Goal: Information Seeking & Learning: Learn about a topic

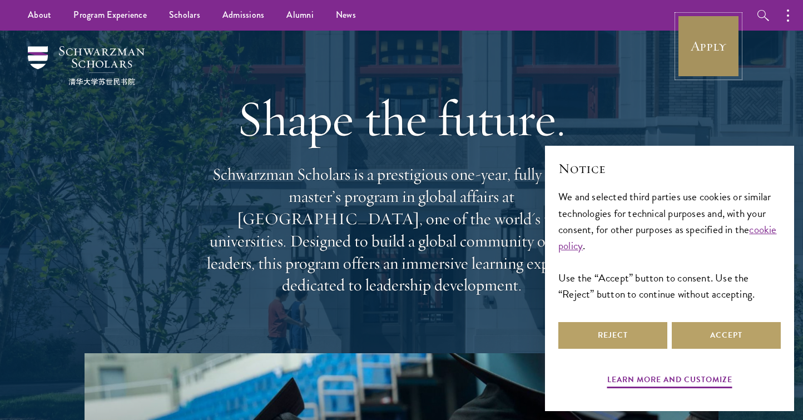
click at [700, 50] on link "Apply" at bounding box center [708, 46] width 62 height 62
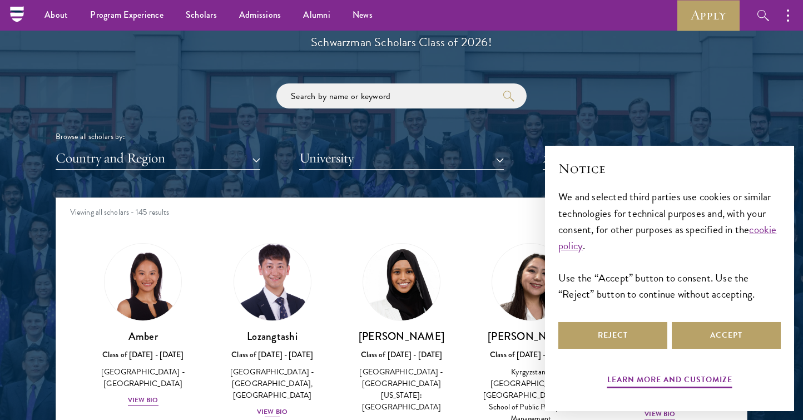
scroll to position [1234, 0]
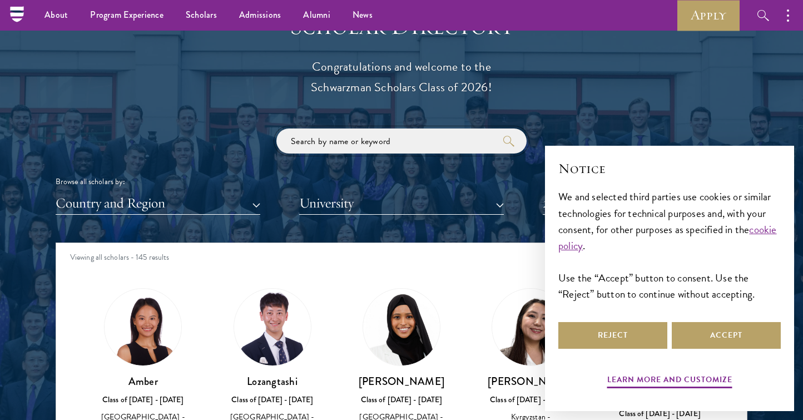
click at [334, 143] on input "search" at bounding box center [401, 140] width 250 height 25
click button "submit" at bounding box center [0, 0] width 0 height 0
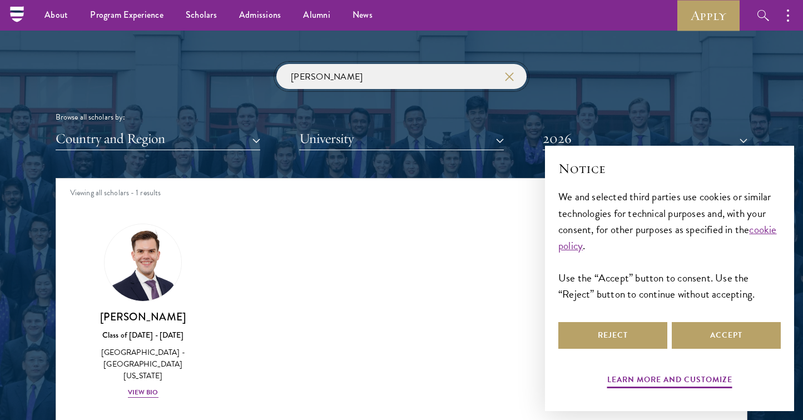
scroll to position [1450, 0]
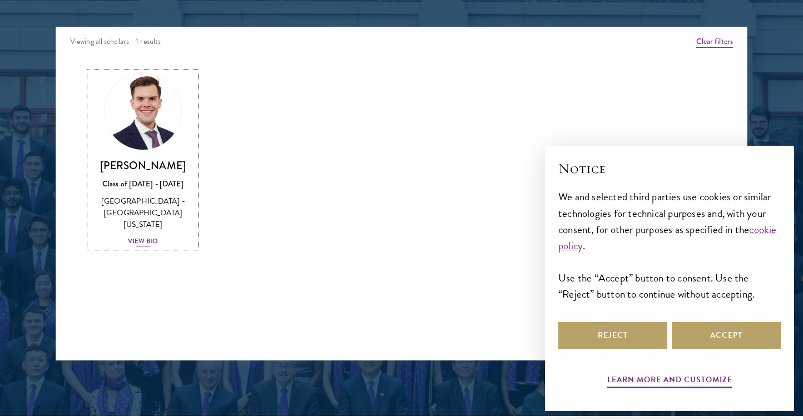
click at [144, 224] on div "Garrett Williams Class of 2025 - 2026 United States of America - University of …" at bounding box center [143, 203] width 107 height 89
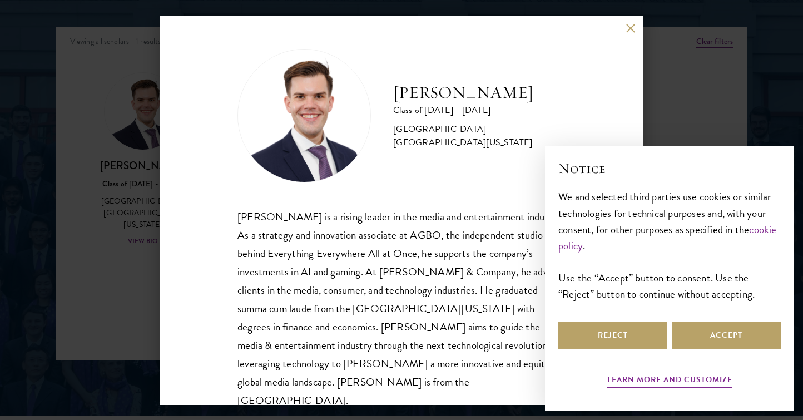
scroll to position [1, 0]
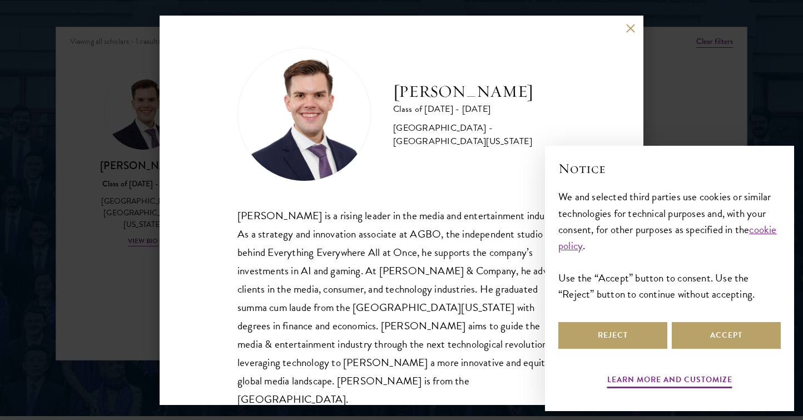
click at [334, 249] on div "Garrett Williams is a rising leader in the media and entertainment industry. As…" at bounding box center [402, 307] width 328 height 202
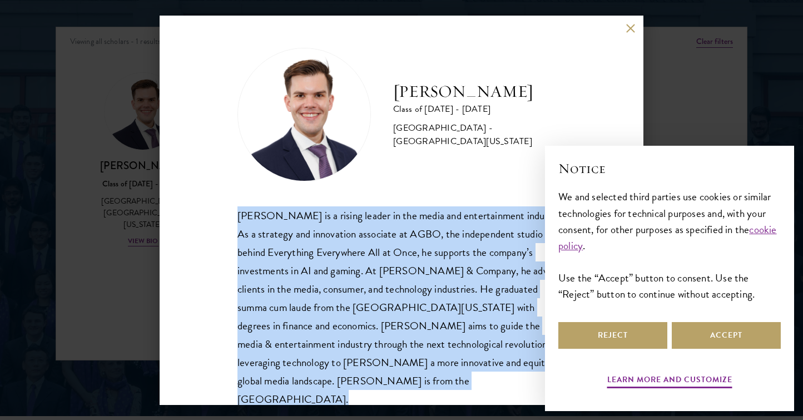
click at [334, 249] on div "Garrett Williams is a rising leader in the media and entertainment industry. As…" at bounding box center [402, 307] width 328 height 202
copy body "Garrett Williams is a rising leader in the media and entertainment industry. As…"
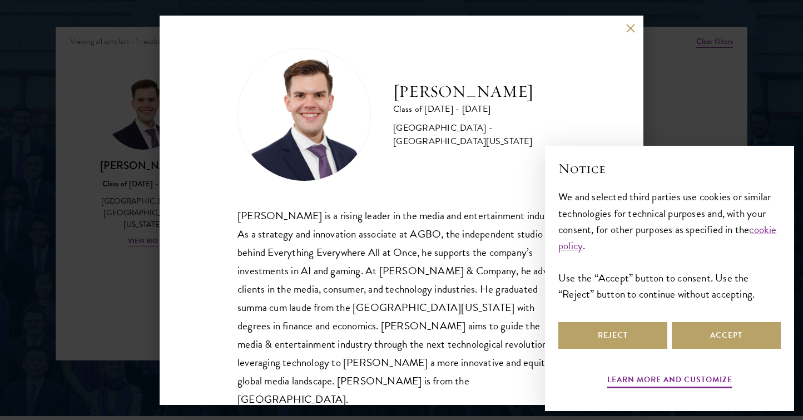
click at [670, 93] on div "Garrett Williams Class of 2025 - 2026 United States of America - University of …" at bounding box center [401, 210] width 803 height 420
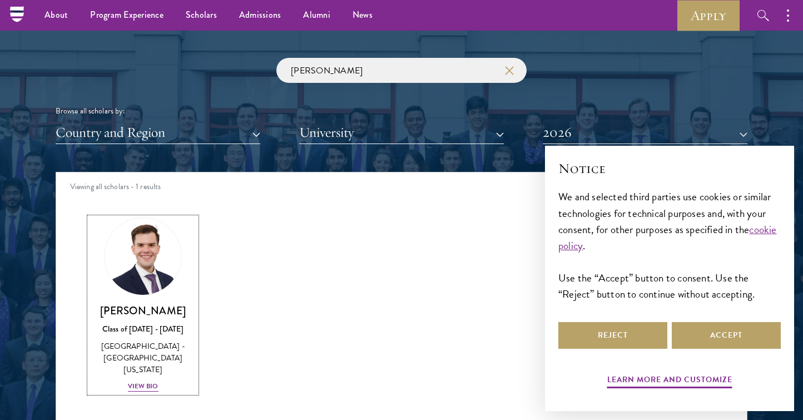
scroll to position [1303, 0]
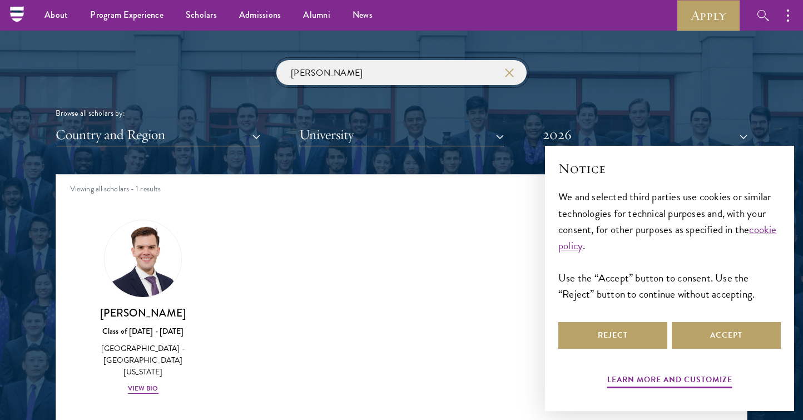
click at [378, 80] on input "garrett" at bounding box center [401, 72] width 250 height 25
type input "elise"
click button "submit" at bounding box center [0, 0] width 0 height 0
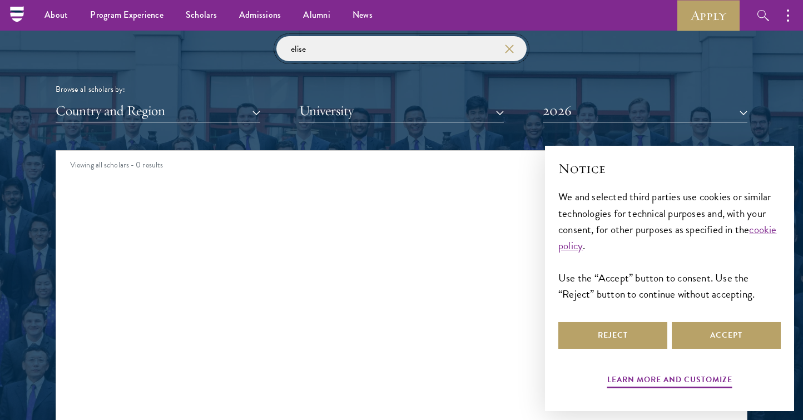
scroll to position [1290, 0]
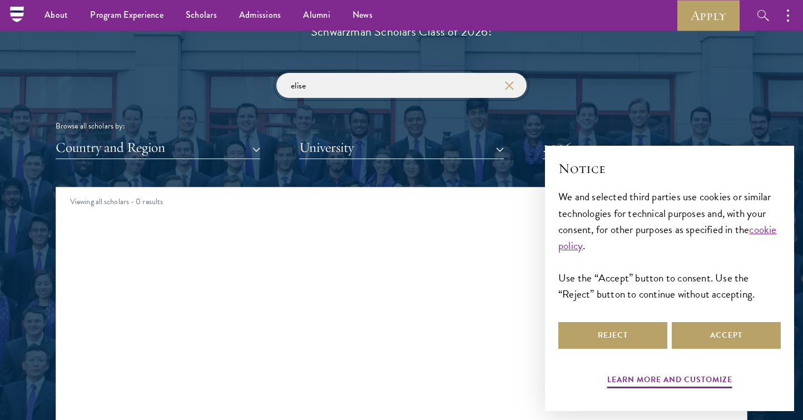
click at [325, 83] on input "elise" at bounding box center [401, 85] width 250 height 25
click at [513, 83] on icon "button" at bounding box center [509, 85] width 9 height 9
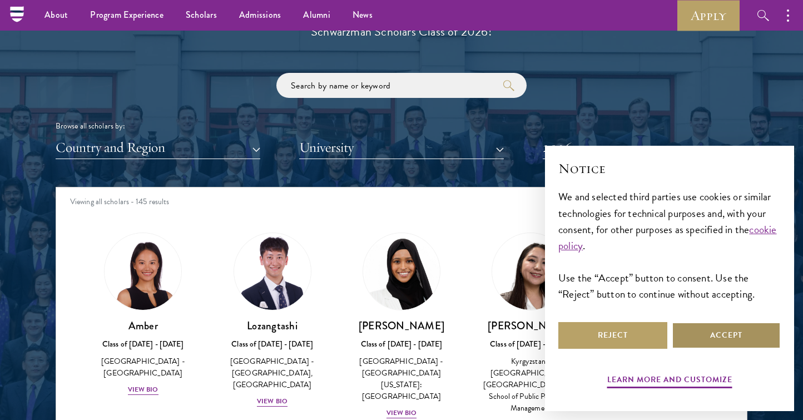
click at [718, 333] on button "Accept" at bounding box center [726, 335] width 109 height 27
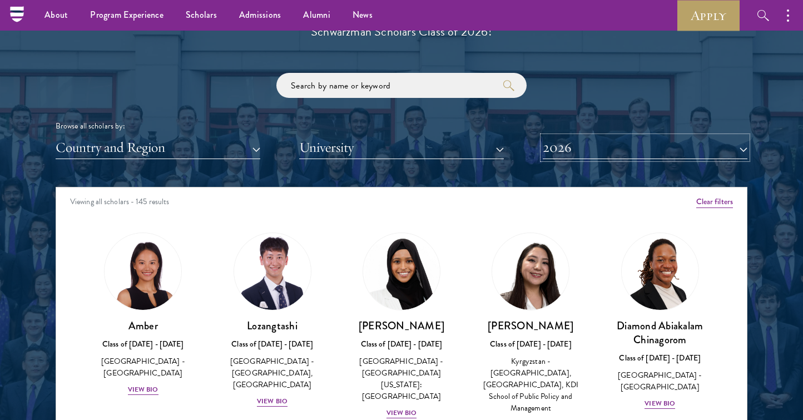
click at [607, 145] on button "2026" at bounding box center [645, 147] width 205 height 23
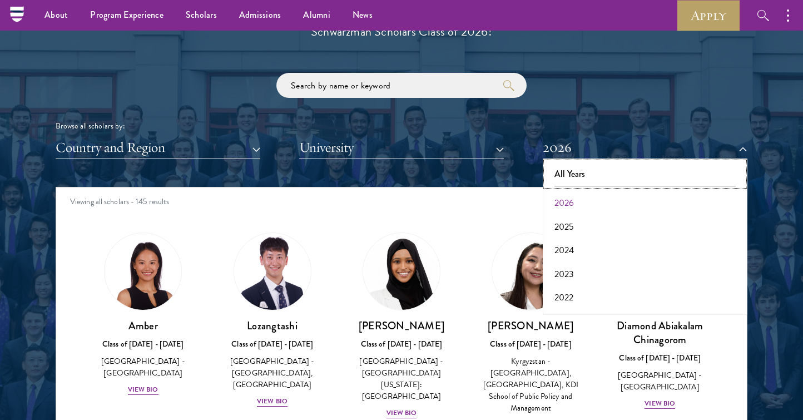
click at [590, 172] on button "All Years" at bounding box center [645, 173] width 198 height 23
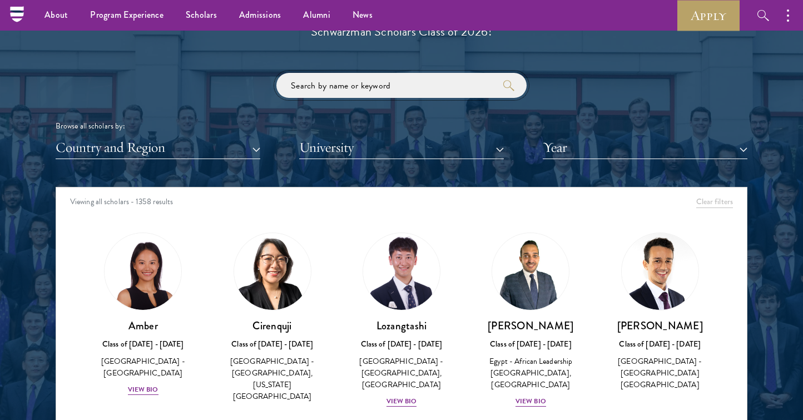
click at [426, 85] on input "search" at bounding box center [401, 85] width 250 height 25
type input "elise"
click button "submit" at bounding box center [0, 0] width 0 height 0
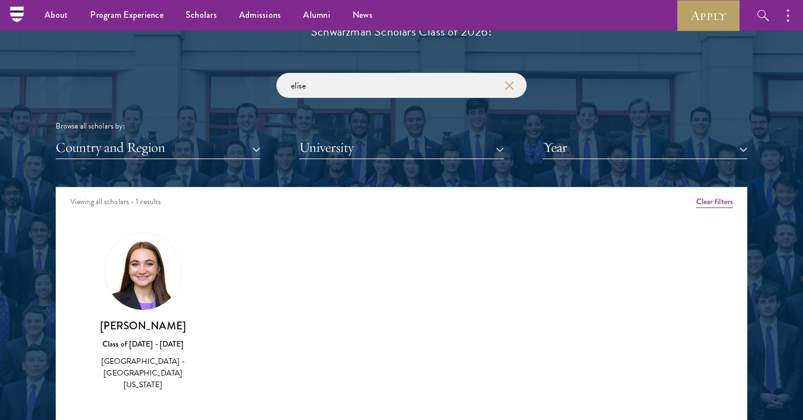
click at [154, 290] on img at bounding box center [143, 271] width 77 height 77
click at [145, 327] on h3 "Elise Karinshak" at bounding box center [143, 326] width 107 height 14
click at [145, 291] on img at bounding box center [143, 271] width 77 height 77
click at [145, 369] on div "United States of America - University of Georgia" at bounding box center [143, 372] width 107 height 35
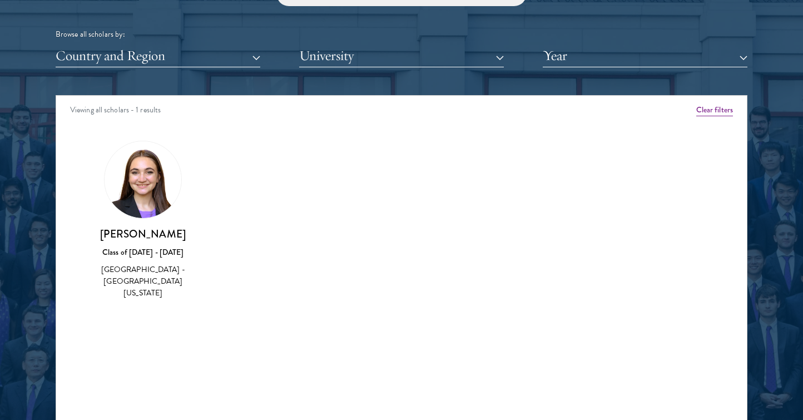
click at [145, 164] on img at bounding box center [143, 179] width 77 height 77
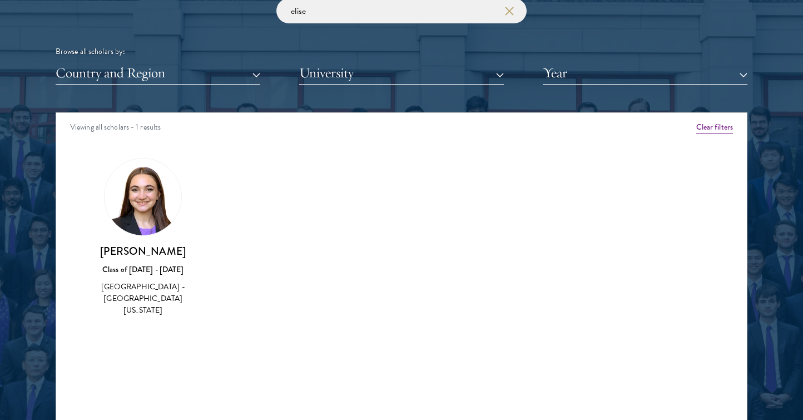
scroll to position [1334, 0]
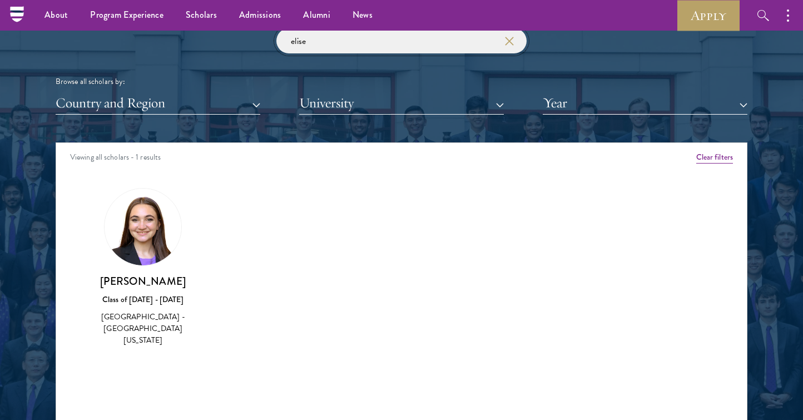
click at [354, 46] on input "elise" at bounding box center [401, 40] width 250 height 25
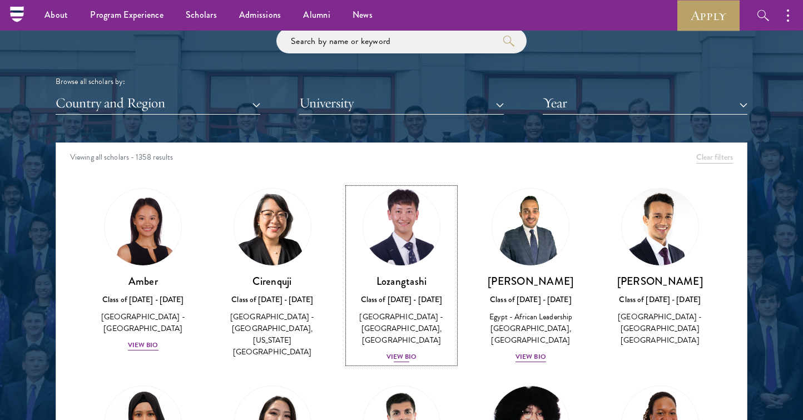
click at [400, 358] on div "View Bio" at bounding box center [402, 357] width 31 height 11
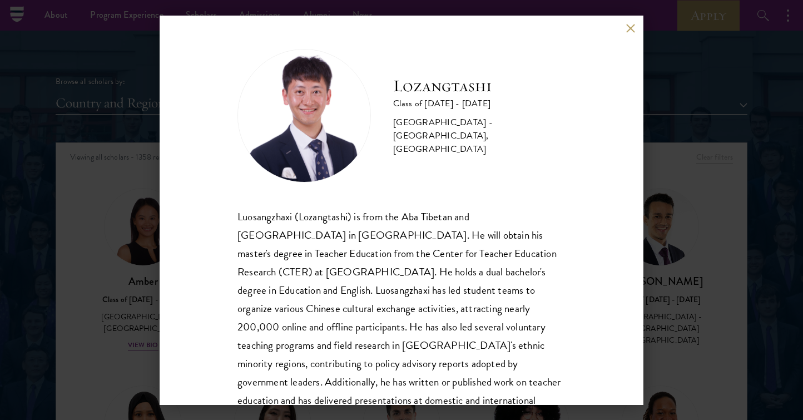
scroll to position [38, 0]
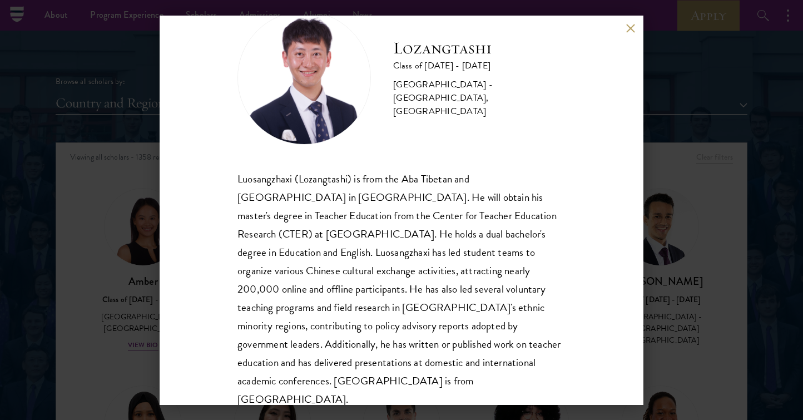
click at [397, 306] on div "Luosangzhaxi (Lozangtashi) is from the Aba Tibetan and Qiang Autonomous Prefect…" at bounding box center [402, 289] width 328 height 239
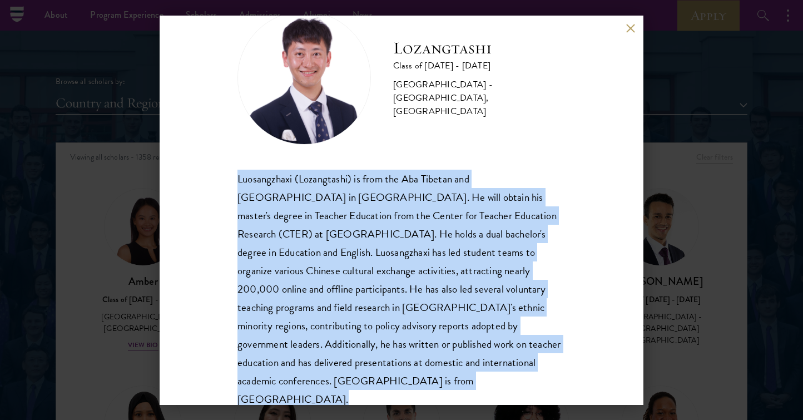
click at [397, 306] on div "Luosangzhaxi (Lozangtashi) is from the Aba Tibetan and Qiang Autonomous Prefect…" at bounding box center [402, 289] width 328 height 239
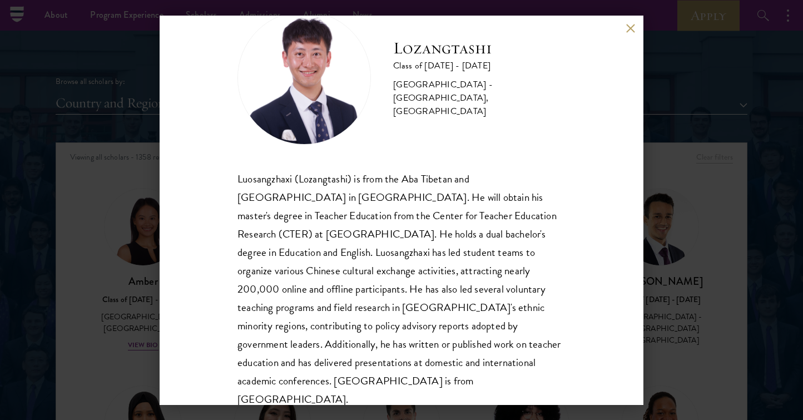
click at [681, 240] on div "Lozangtashi Class of 2025 - 2026 China - South-Central Minzu University, Beijin…" at bounding box center [401, 210] width 803 height 420
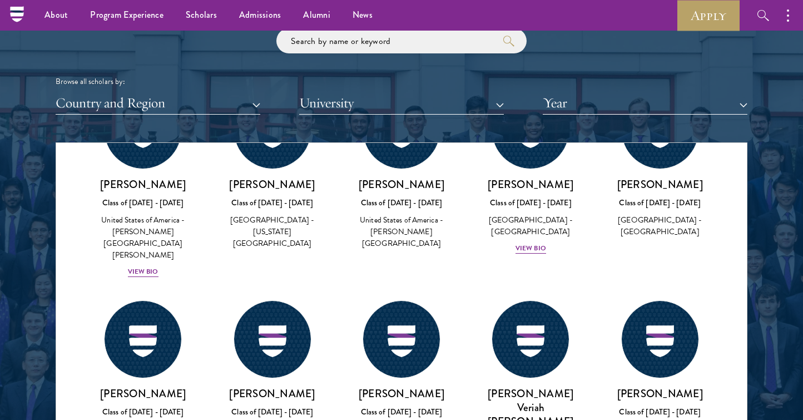
scroll to position [45068, 0]
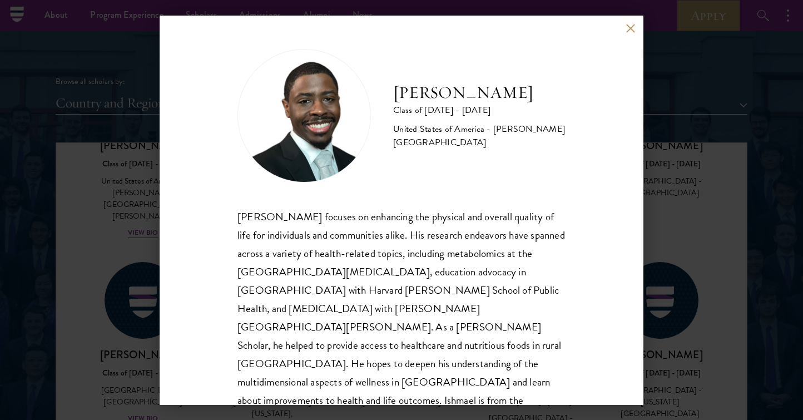
click at [302, 308] on div "Ishmael Williams focuses on enhancing the physical and overall quality of life …" at bounding box center [402, 317] width 328 height 221
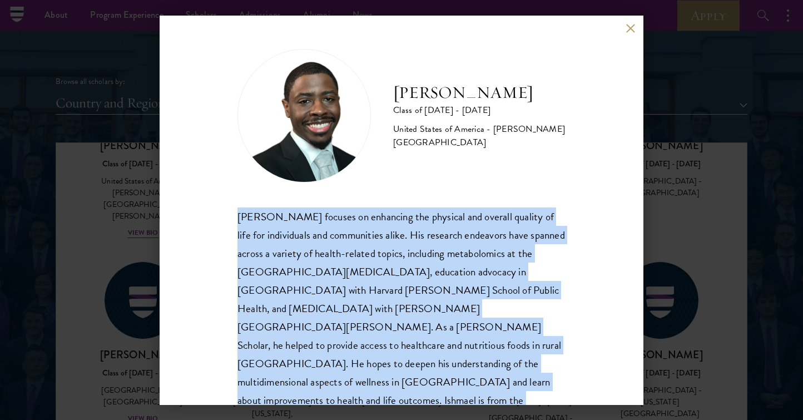
click at [302, 308] on div "Ishmael Williams focuses on enhancing the physical and overall quality of life …" at bounding box center [402, 317] width 328 height 221
copy body "Ishmael Williams focuses on enhancing the physical and overall quality of life …"
